Goal: Task Accomplishment & Management: Complete application form

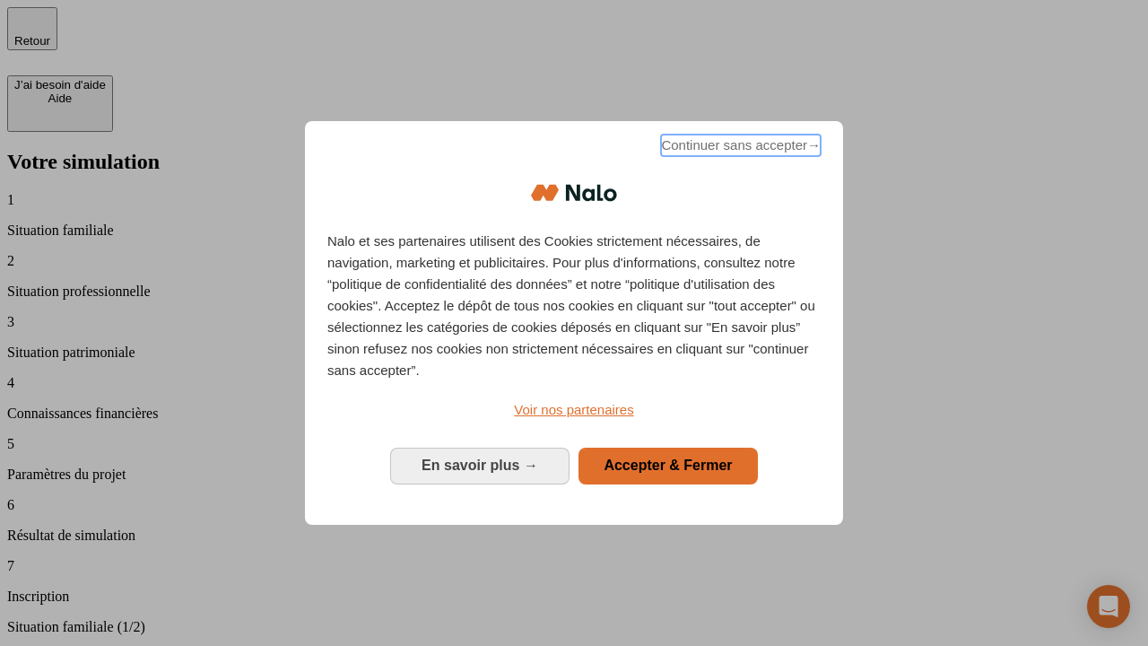
click at [739, 148] on span "Continuer sans accepter →" at bounding box center [741, 146] width 160 height 22
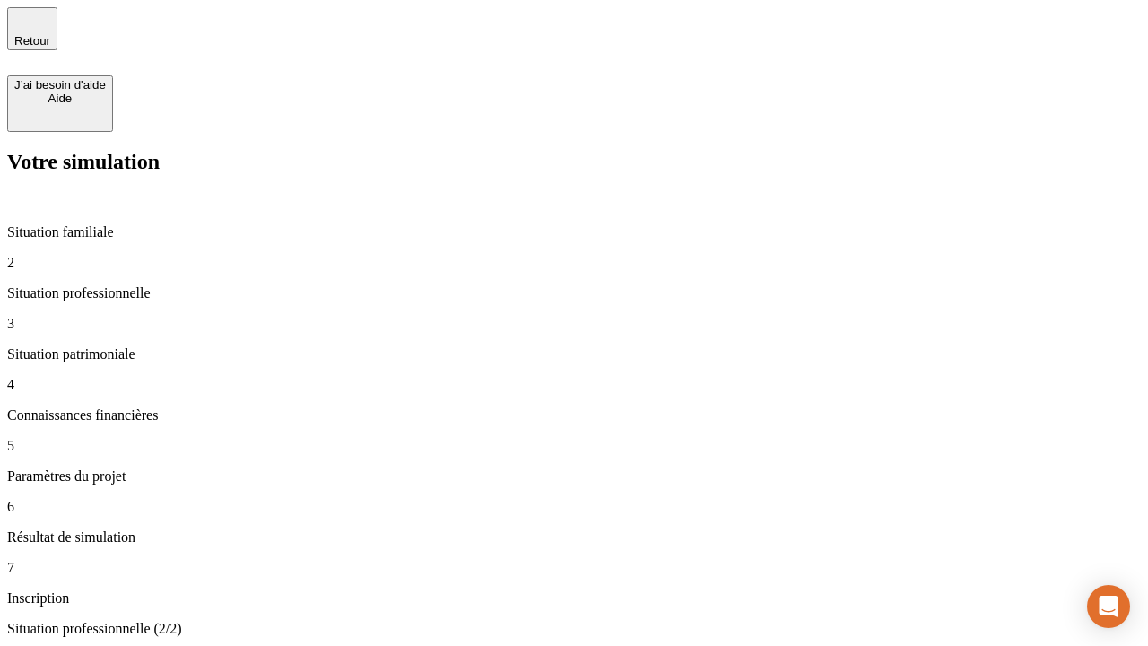
type input "30 000"
type input "0"
type input "1 000"
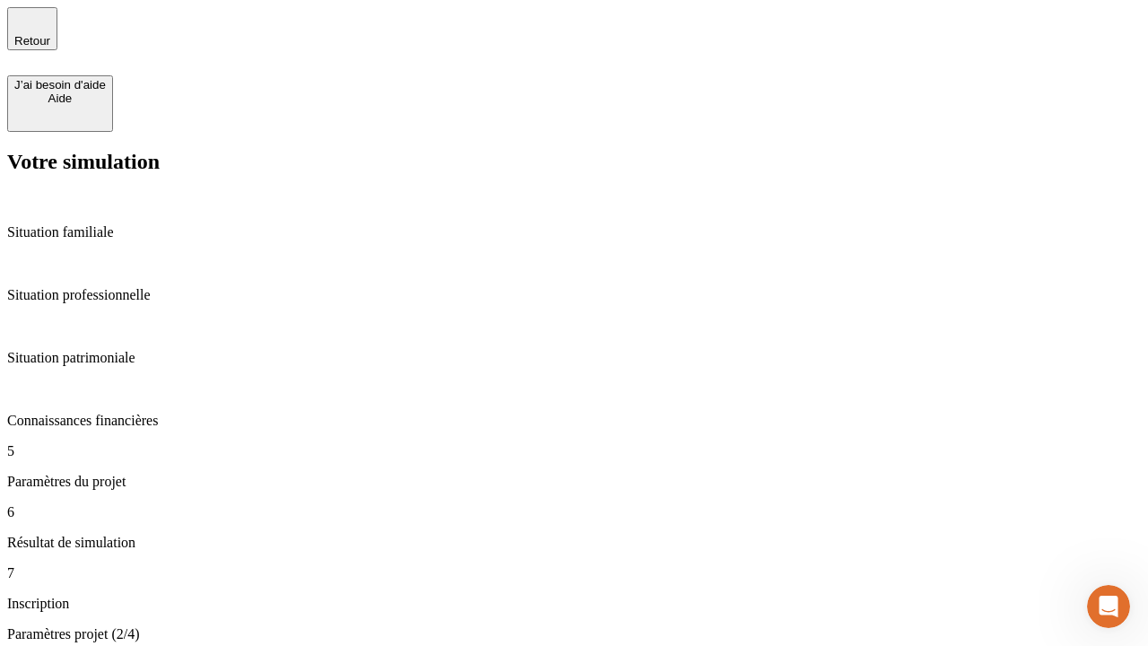
type input "40"
type input "200 000"
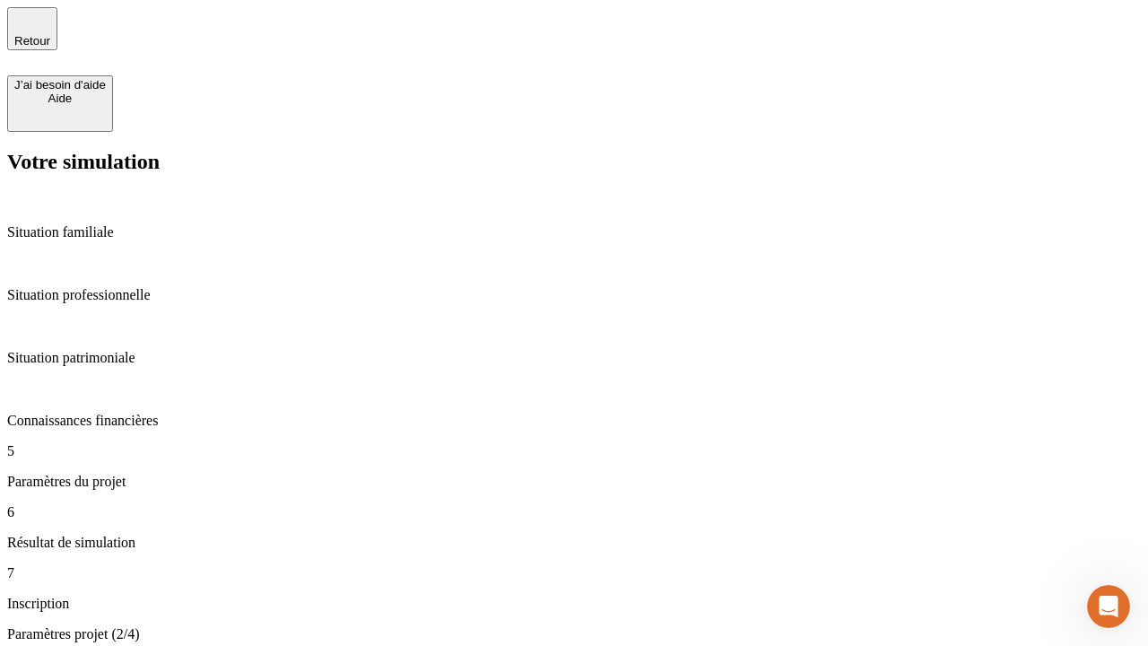
type input "640"
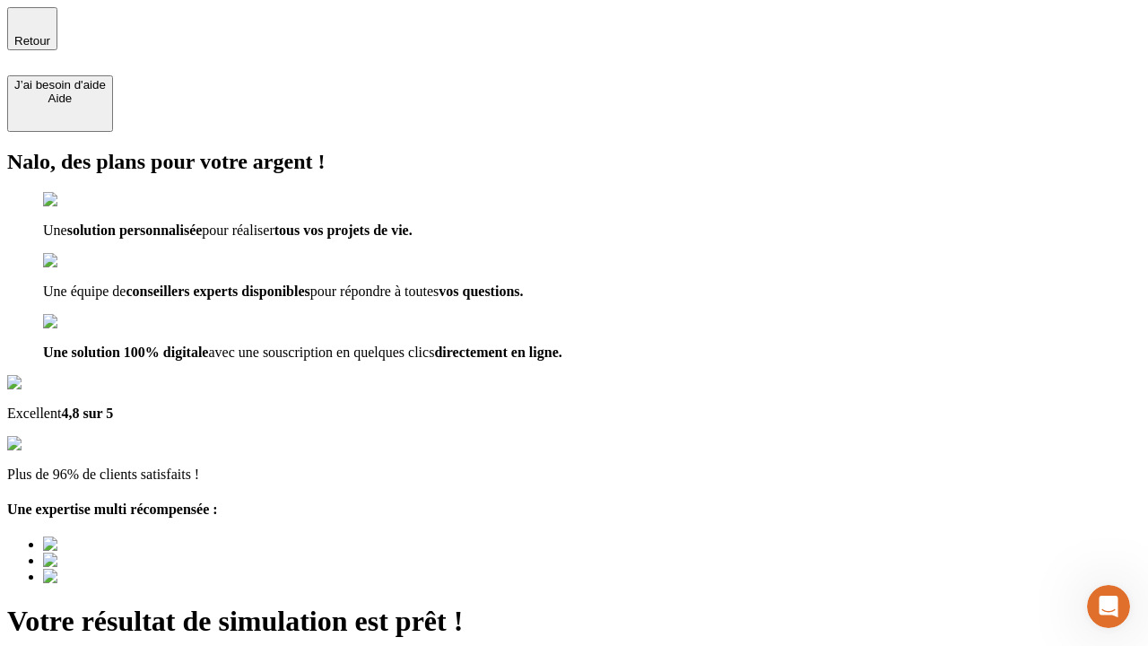
type input "[EMAIL_ADDRESS][DOMAIN_NAME]"
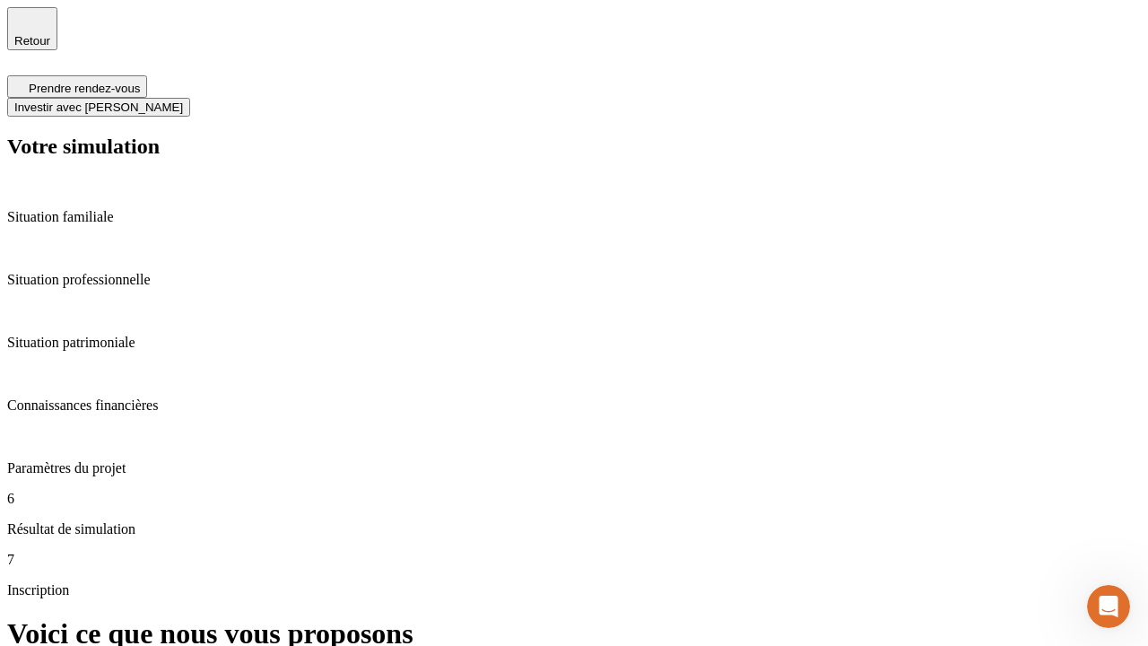
click at [183, 100] on span "Investir avec [PERSON_NAME]" at bounding box center [98, 106] width 169 height 13
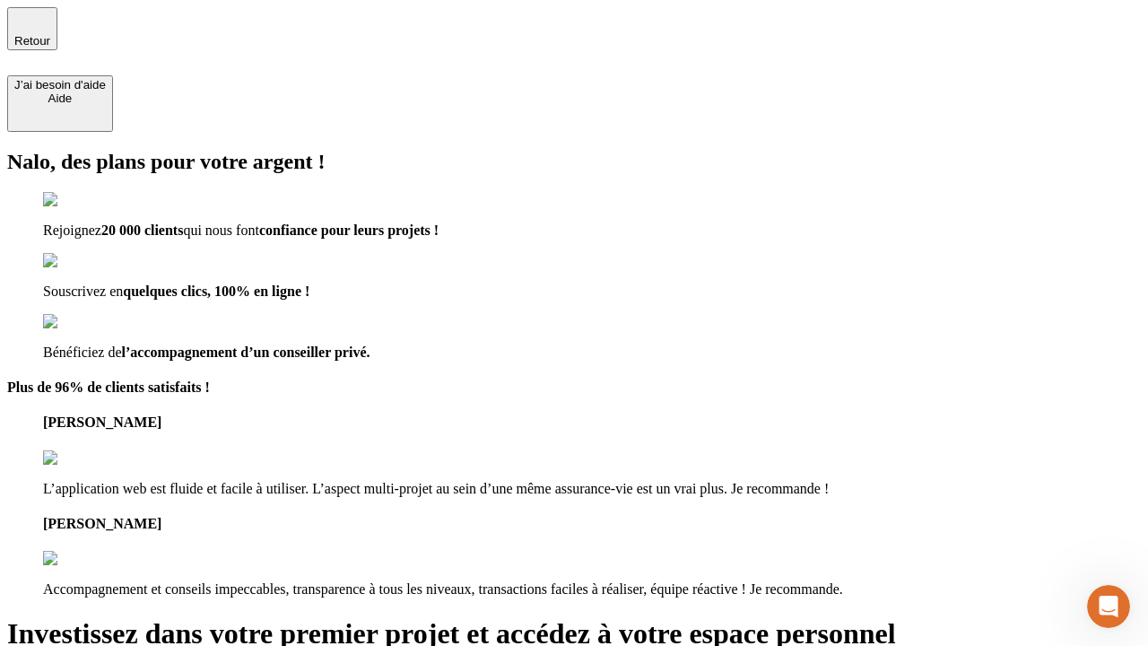
type input "[PERSON_NAME][EMAIL_ADDRESS][DOMAIN_NAME]"
